Goal: Information Seeking & Learning: Learn about a topic

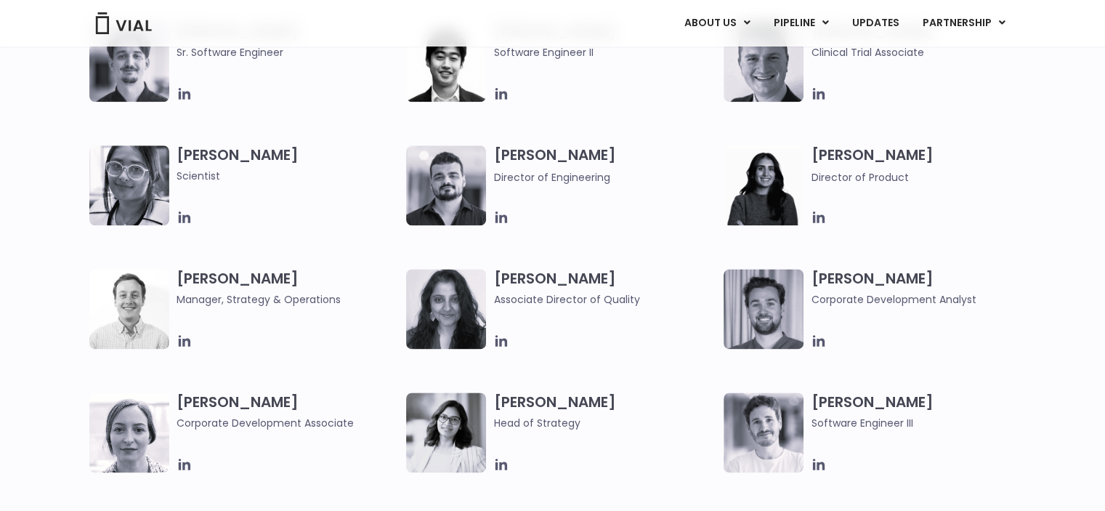
click at [47, 373] on div "[PERSON_NAME] Lead Scientist Etunim [PERSON_NAME] Clinical Project Manager [PER…" at bounding box center [552, 145] width 1105 height 988
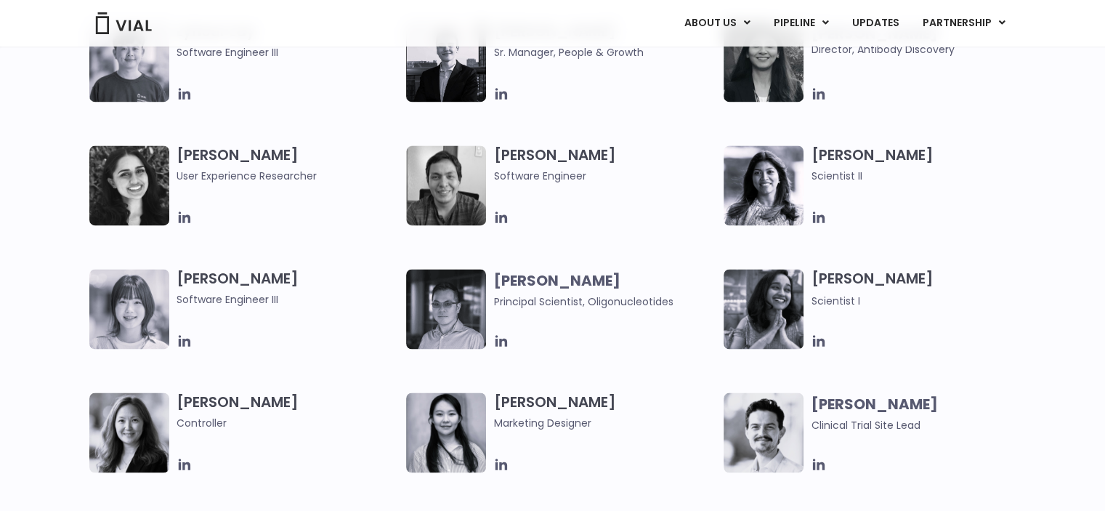
scroll to position [2336, 0]
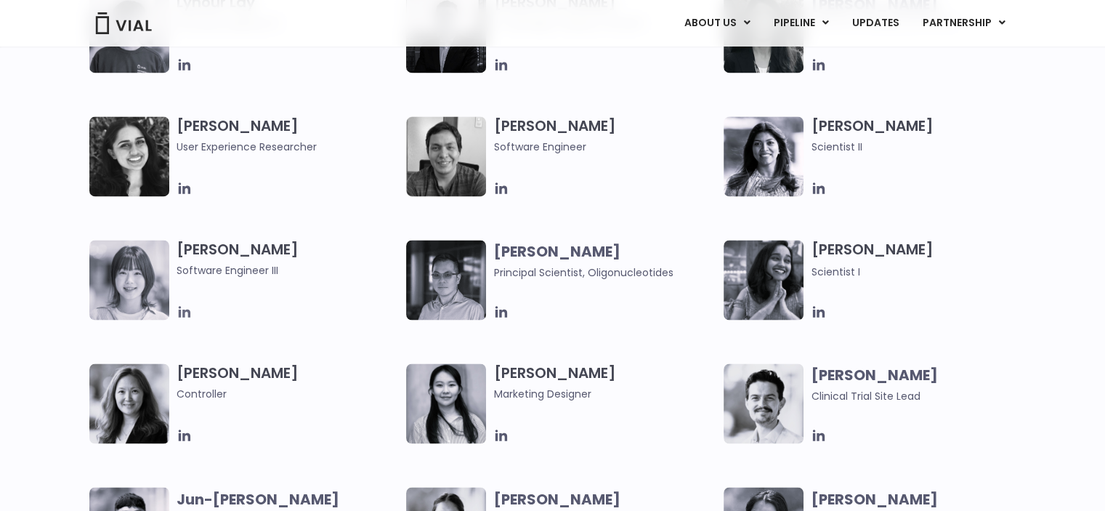
click at [182, 310] on icon at bounding box center [184, 312] width 16 height 16
click at [25, 310] on div "[PERSON_NAME] User Experience Researcher [PERSON_NAME] Software Engineer [PERSO…" at bounding box center [552, 486] width 1105 height 741
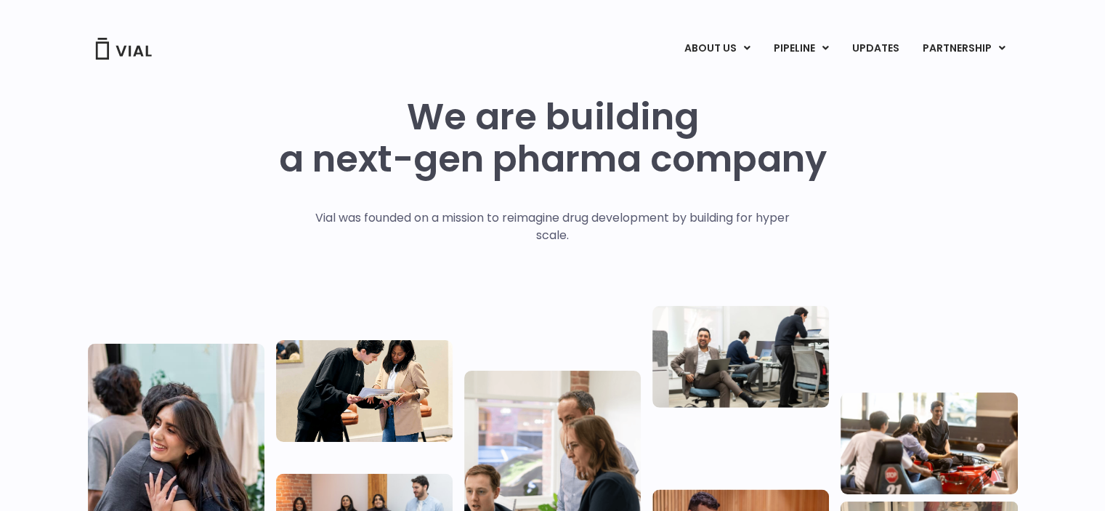
scroll to position [0, 0]
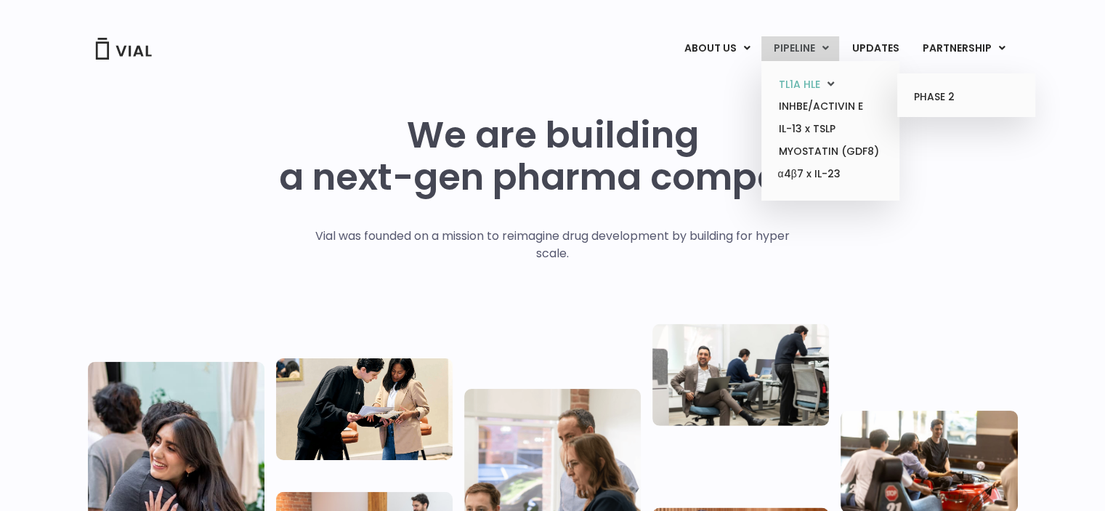
click at [829, 84] on link "TL1A HLE" at bounding box center [829, 84] width 127 height 23
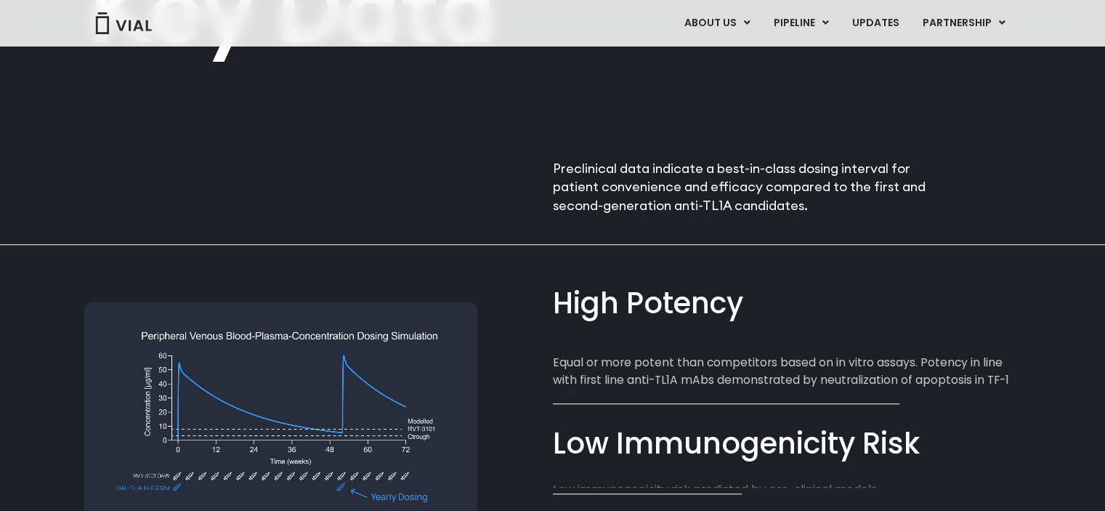
scroll to position [872, 0]
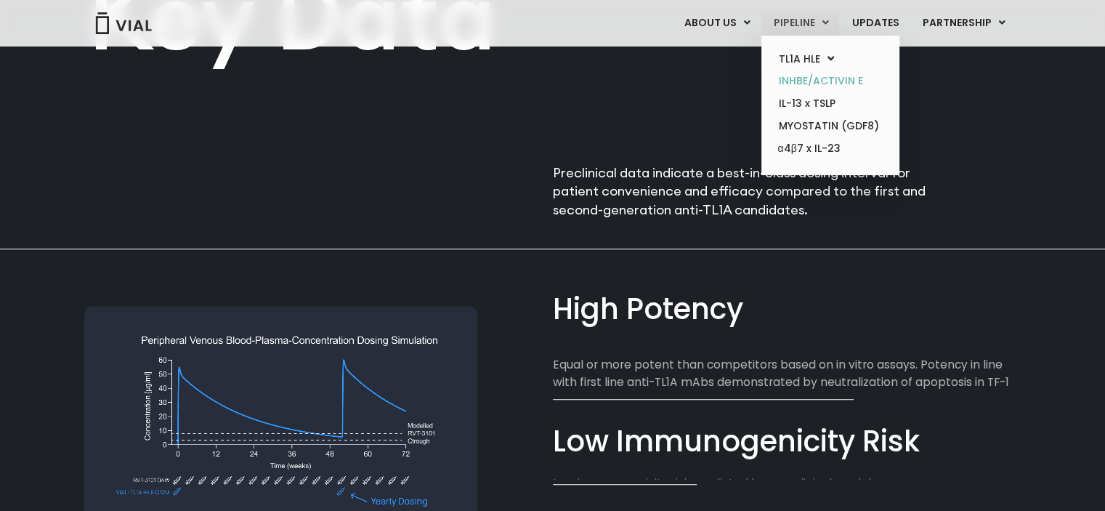
click at [820, 81] on link "INHBE/ACTIVIN E" at bounding box center [829, 81] width 127 height 23
